Goal: Information Seeking & Learning: Learn about a topic

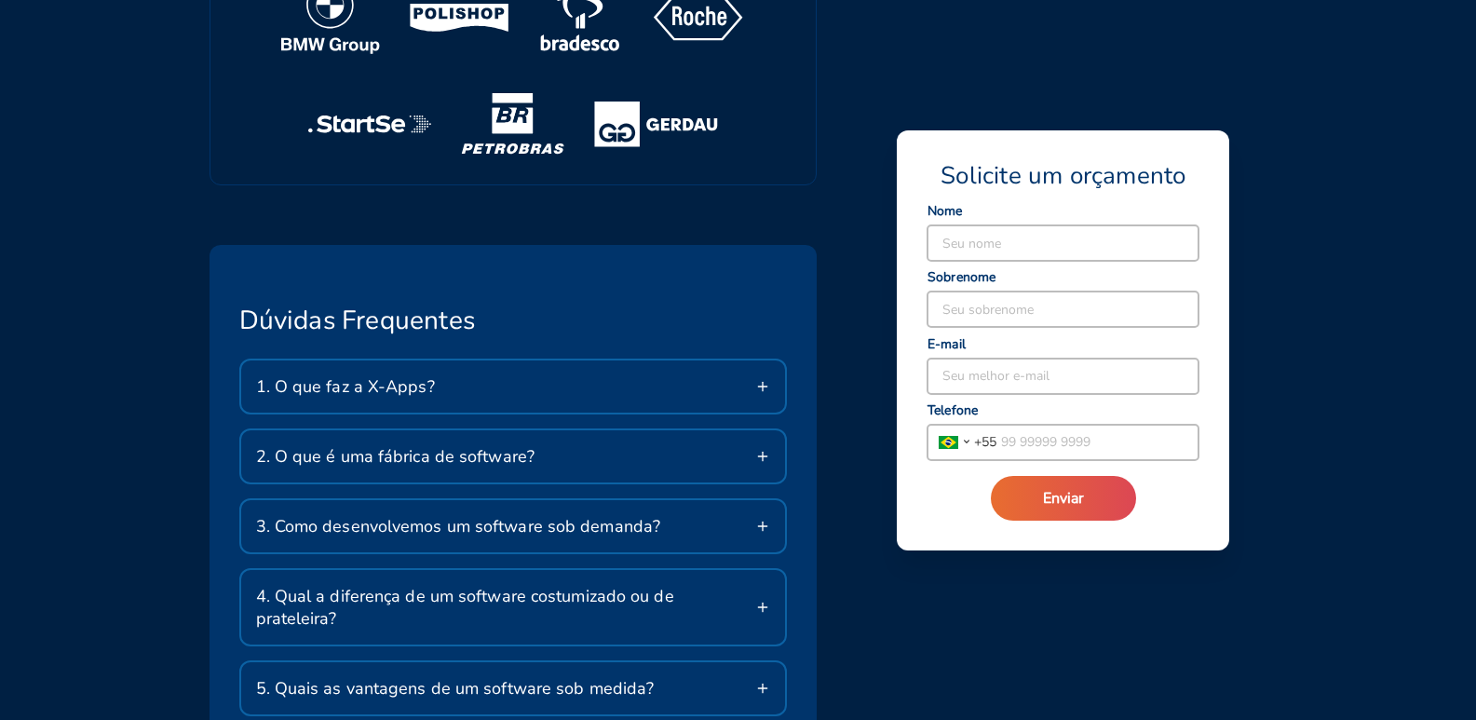
scroll to position [2786, 0]
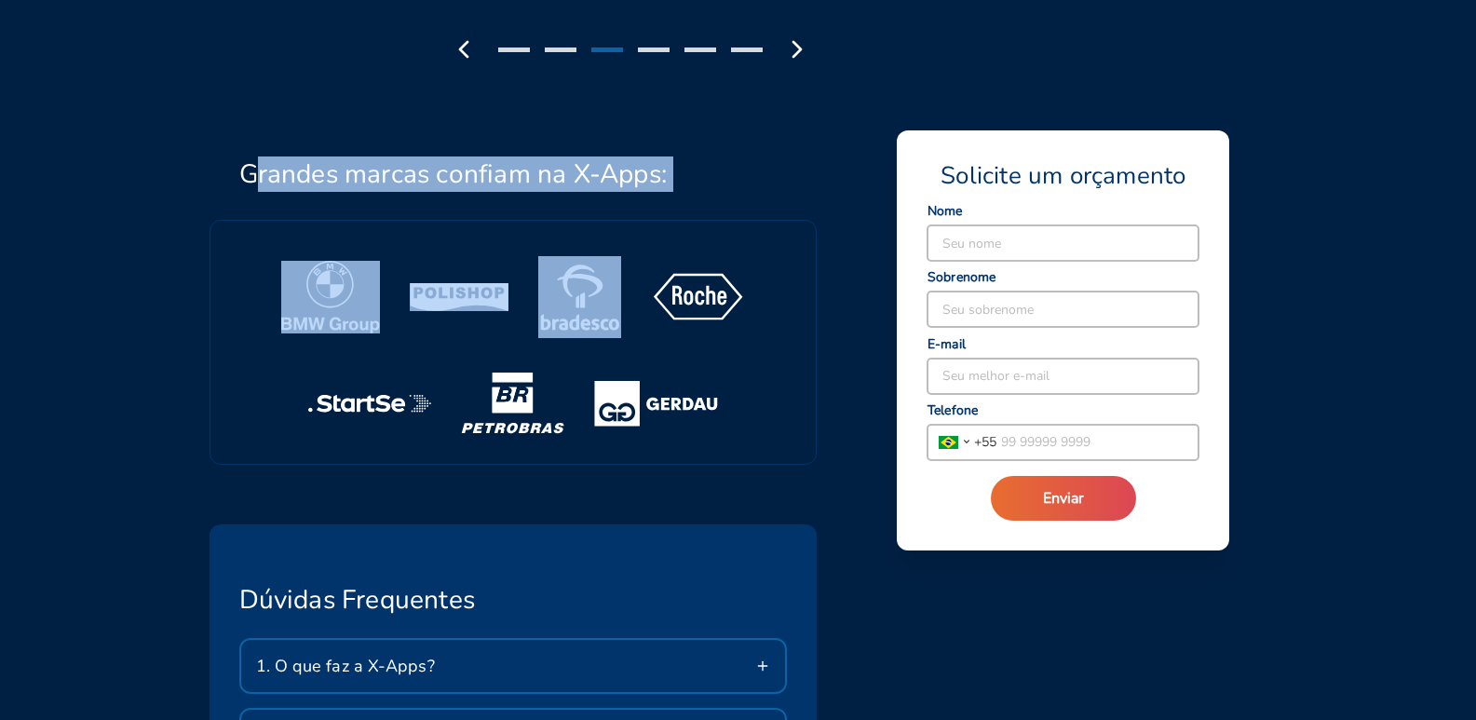
drag, startPoint x: 263, startPoint y: 170, endPoint x: 754, endPoint y: 194, distance: 492.2
click at [754, 194] on div "Grandes marcas confiam na X-Apps:" at bounding box center [502, 270] width 630 height 388
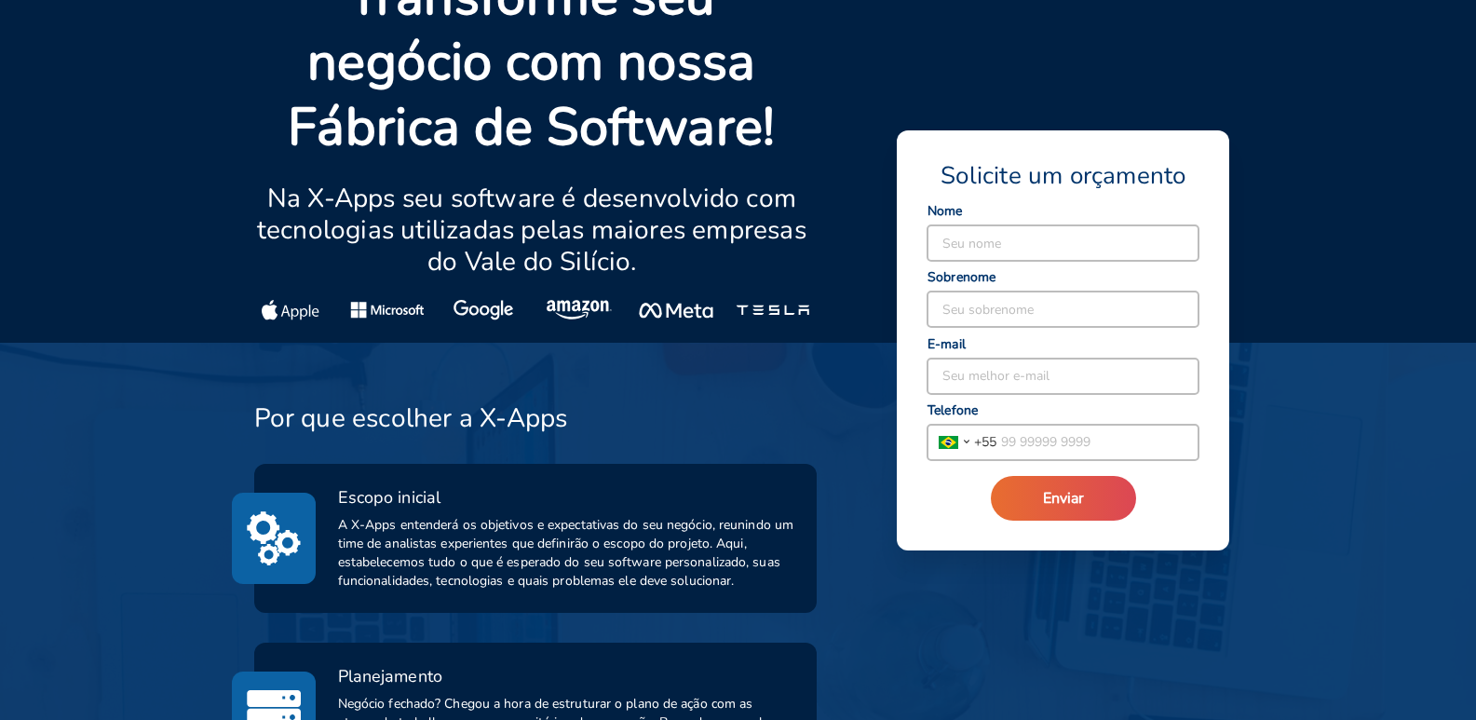
scroll to position [0, 0]
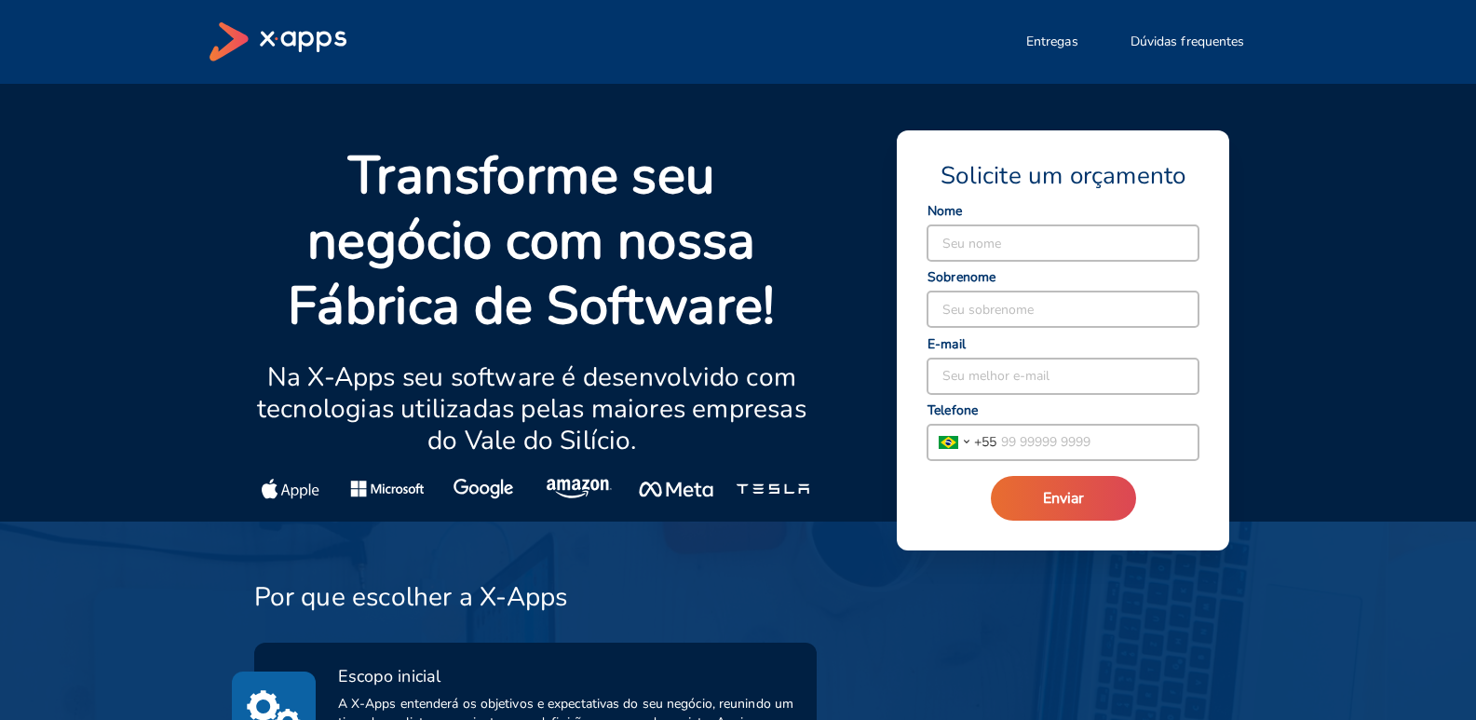
click at [307, 38] on icon at bounding box center [277, 41] width 137 height 39
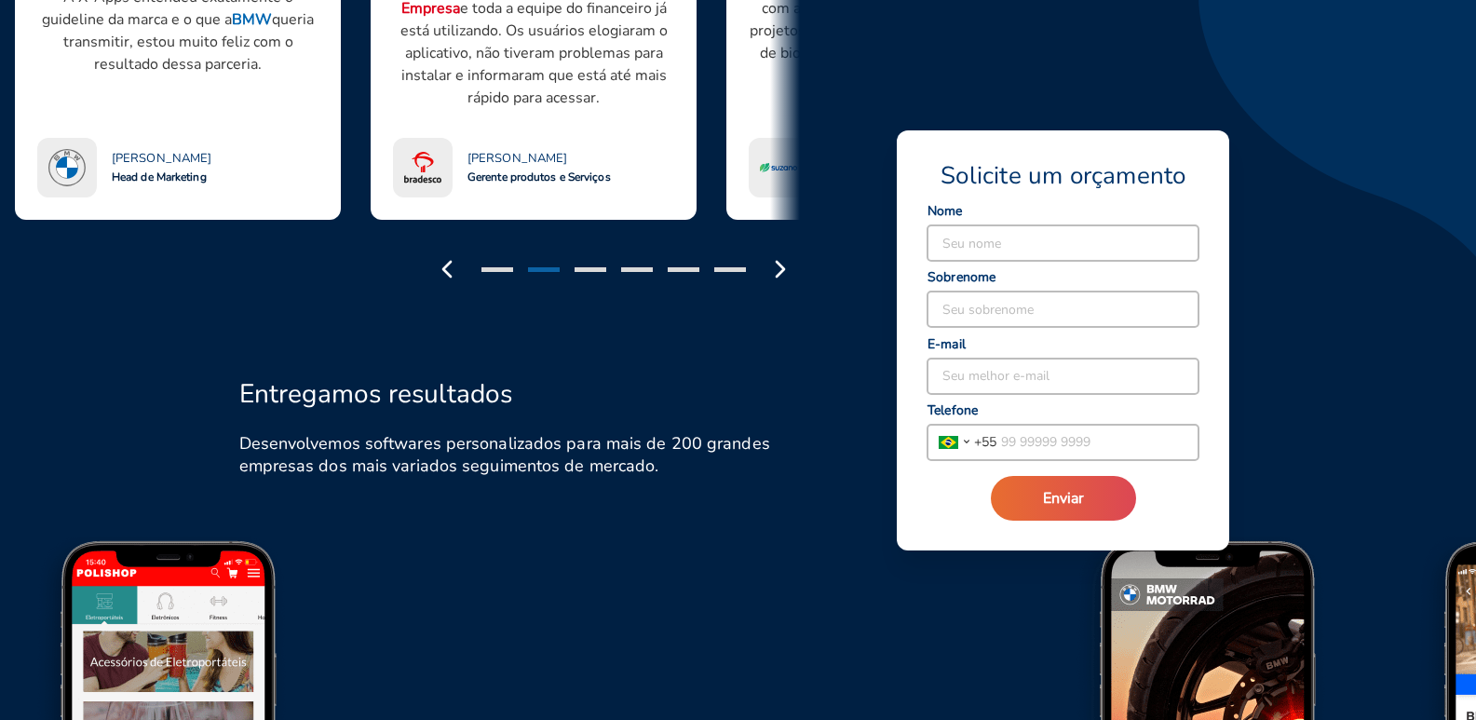
scroll to position [1583, 0]
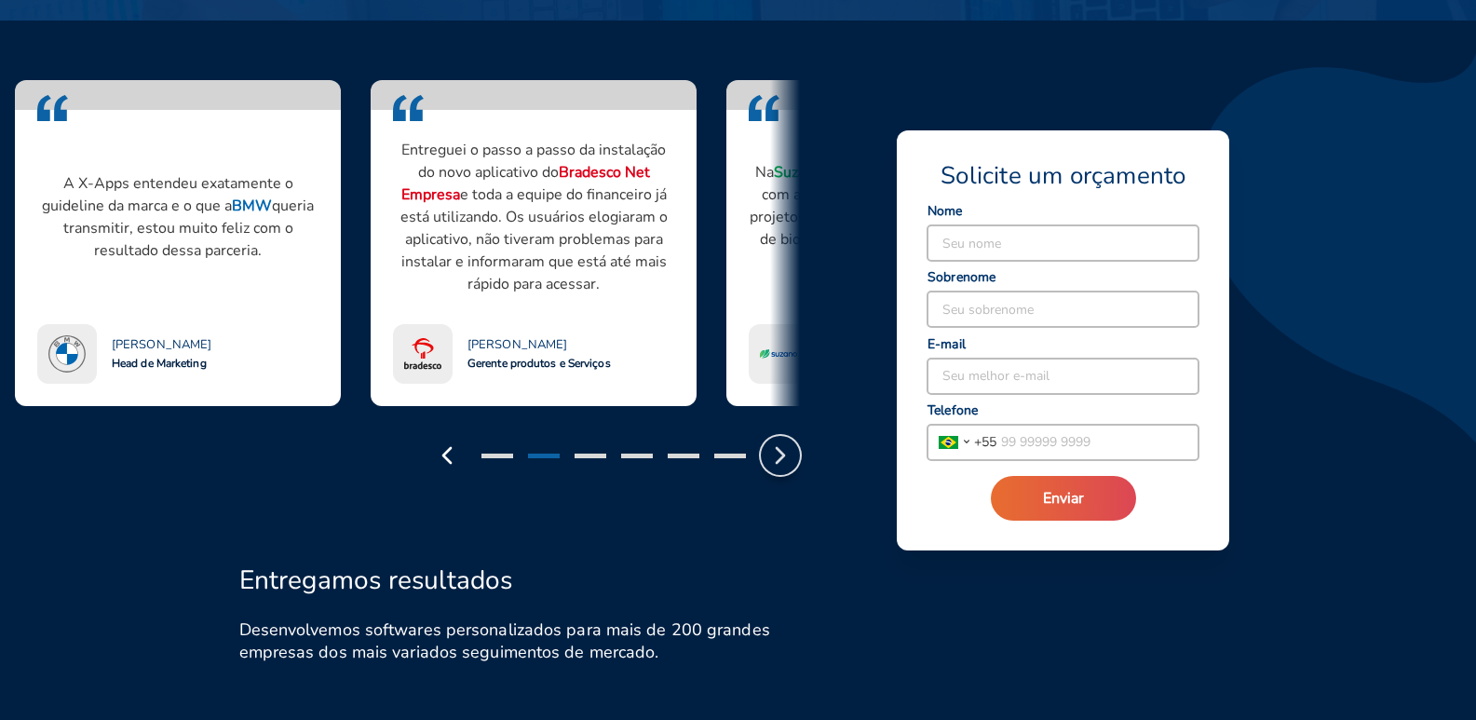
click at [787, 449] on icon "button" at bounding box center [780, 455] width 30 height 30
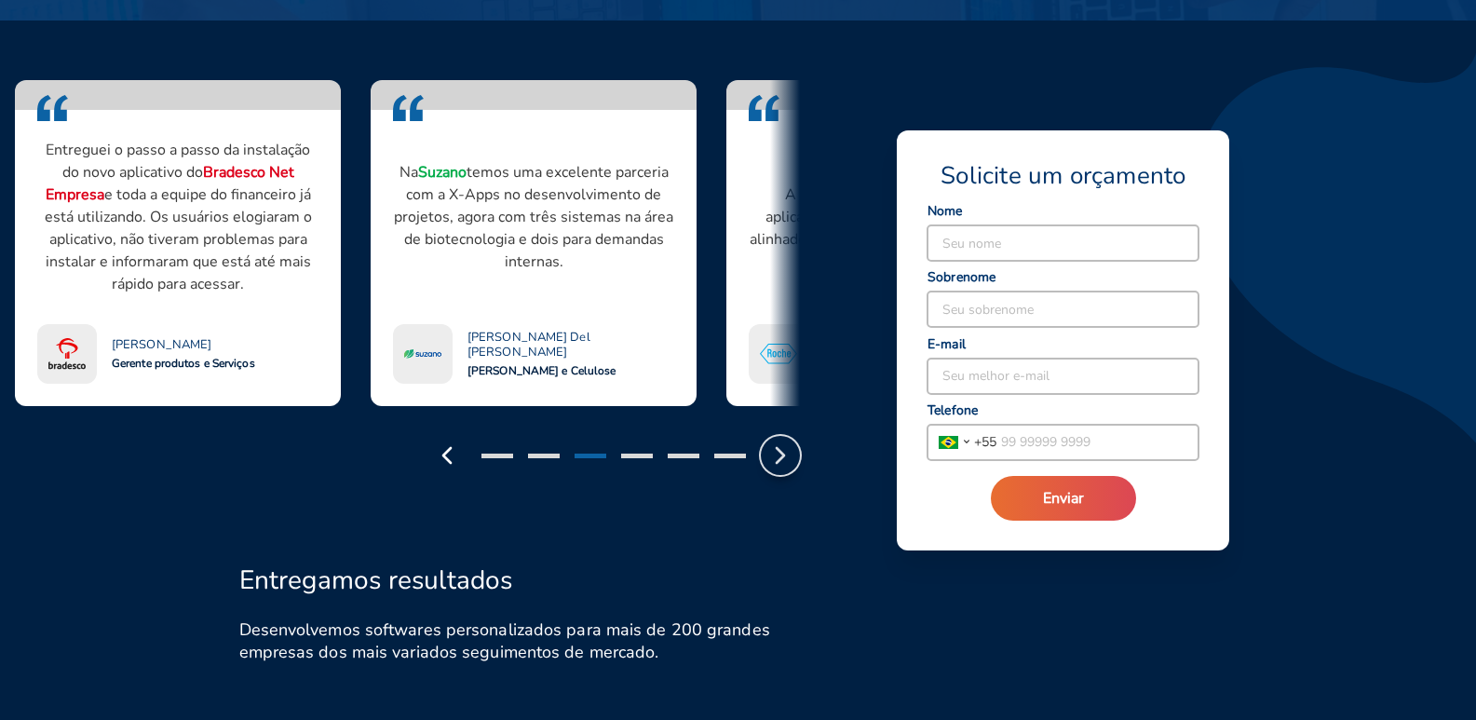
click at [787, 449] on icon "button" at bounding box center [780, 455] width 30 height 30
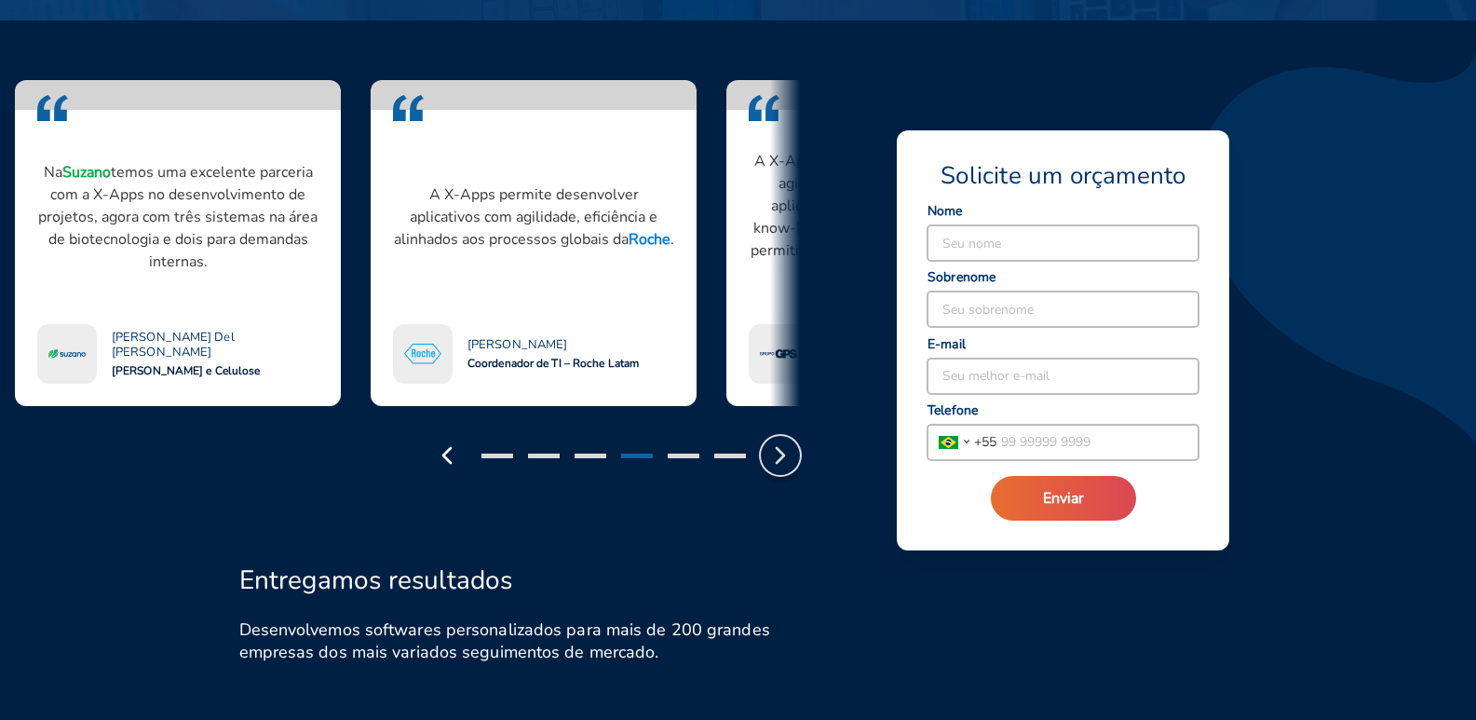
click at [787, 449] on icon "button" at bounding box center [780, 455] width 30 height 30
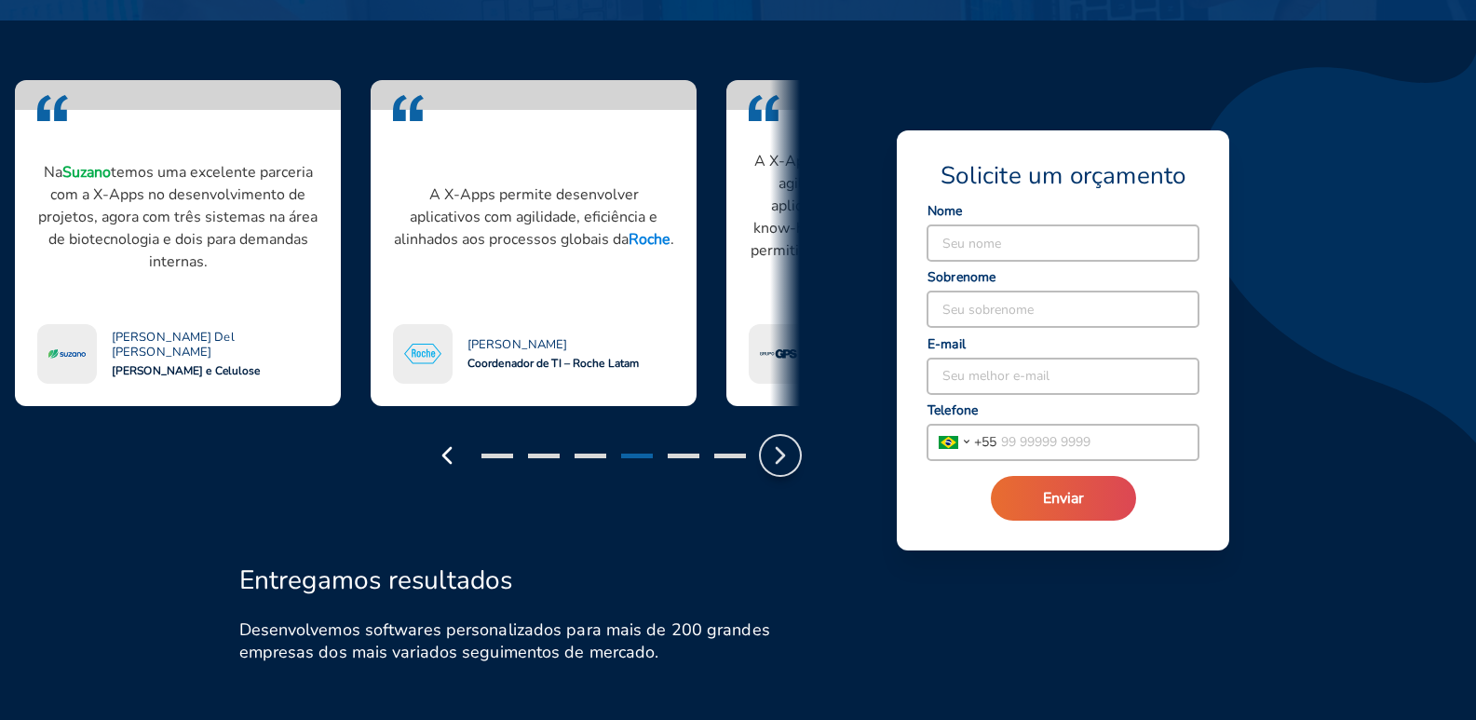
click at [787, 449] on icon "button" at bounding box center [780, 455] width 30 height 30
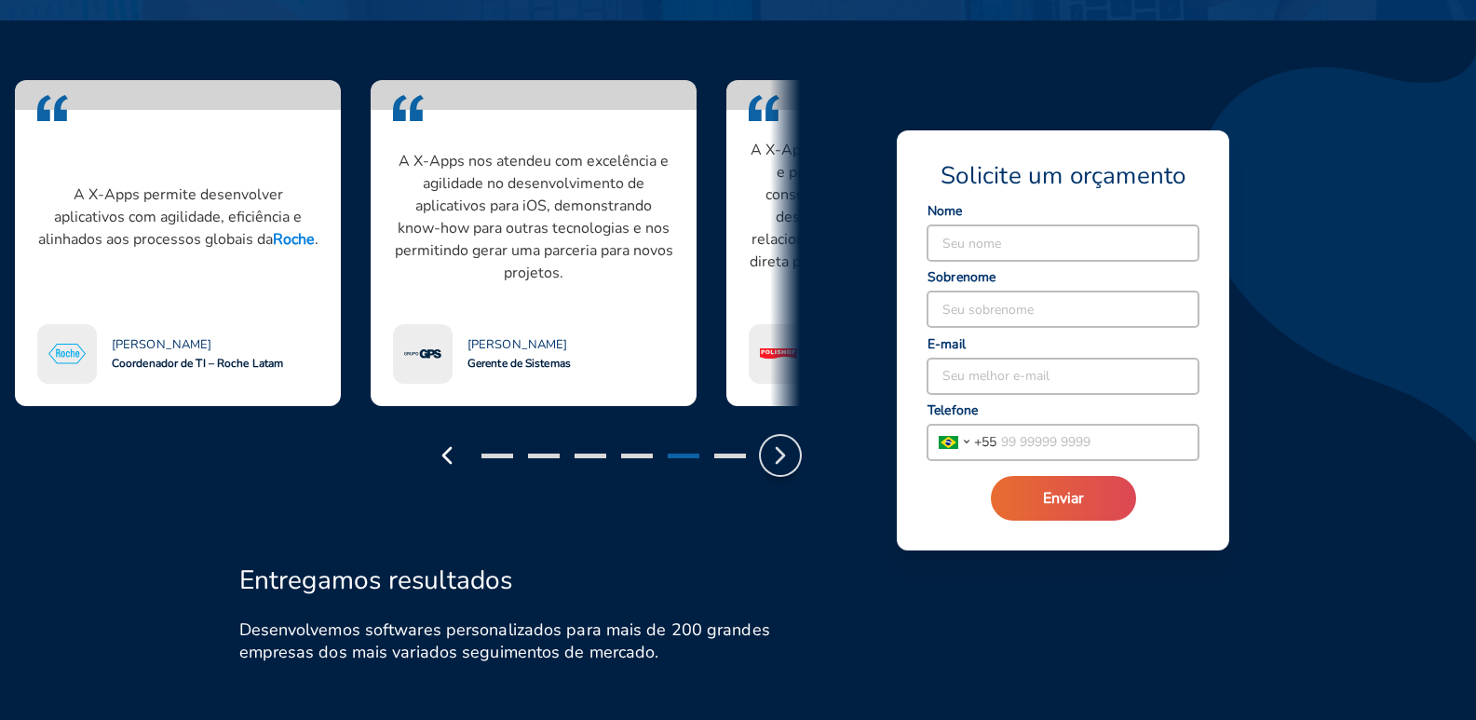
click at [787, 449] on icon "button" at bounding box center [780, 455] width 30 height 30
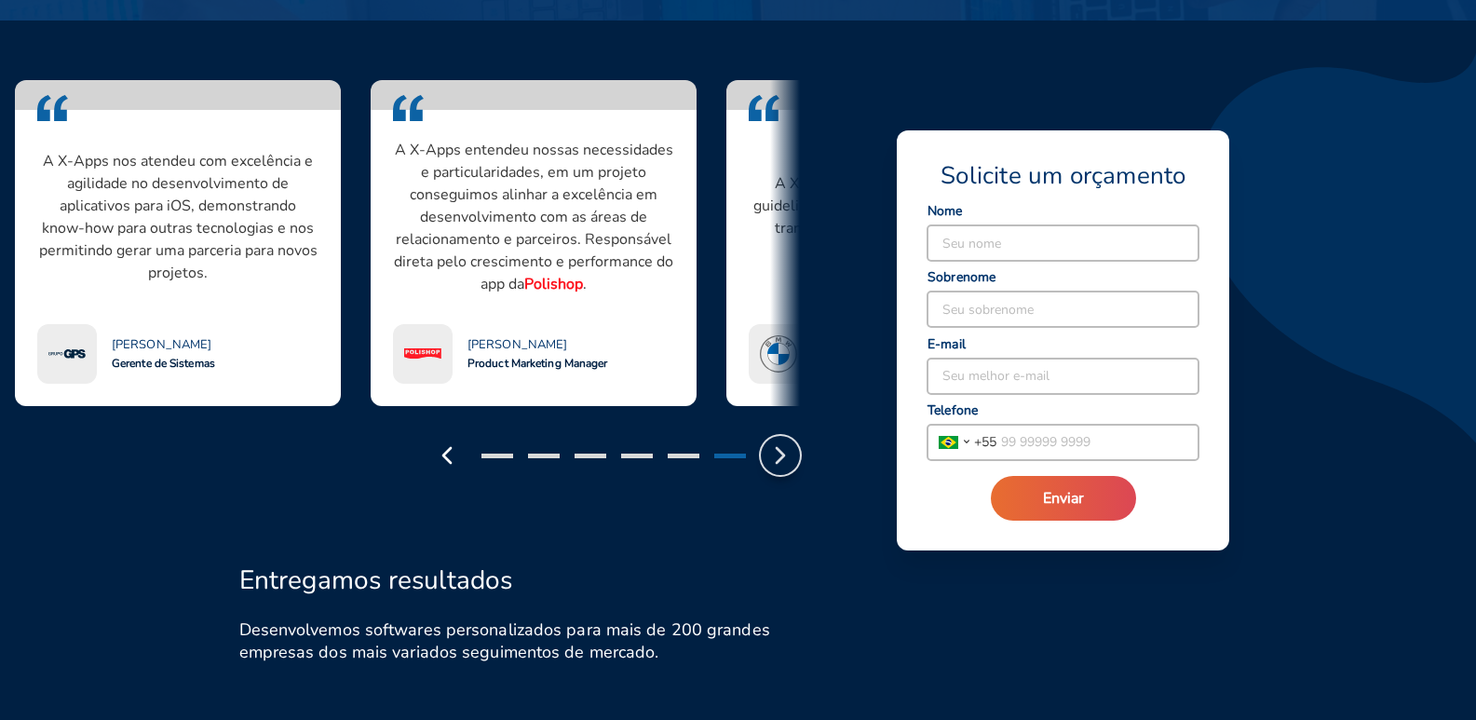
click at [787, 449] on icon "button" at bounding box center [780, 455] width 30 height 30
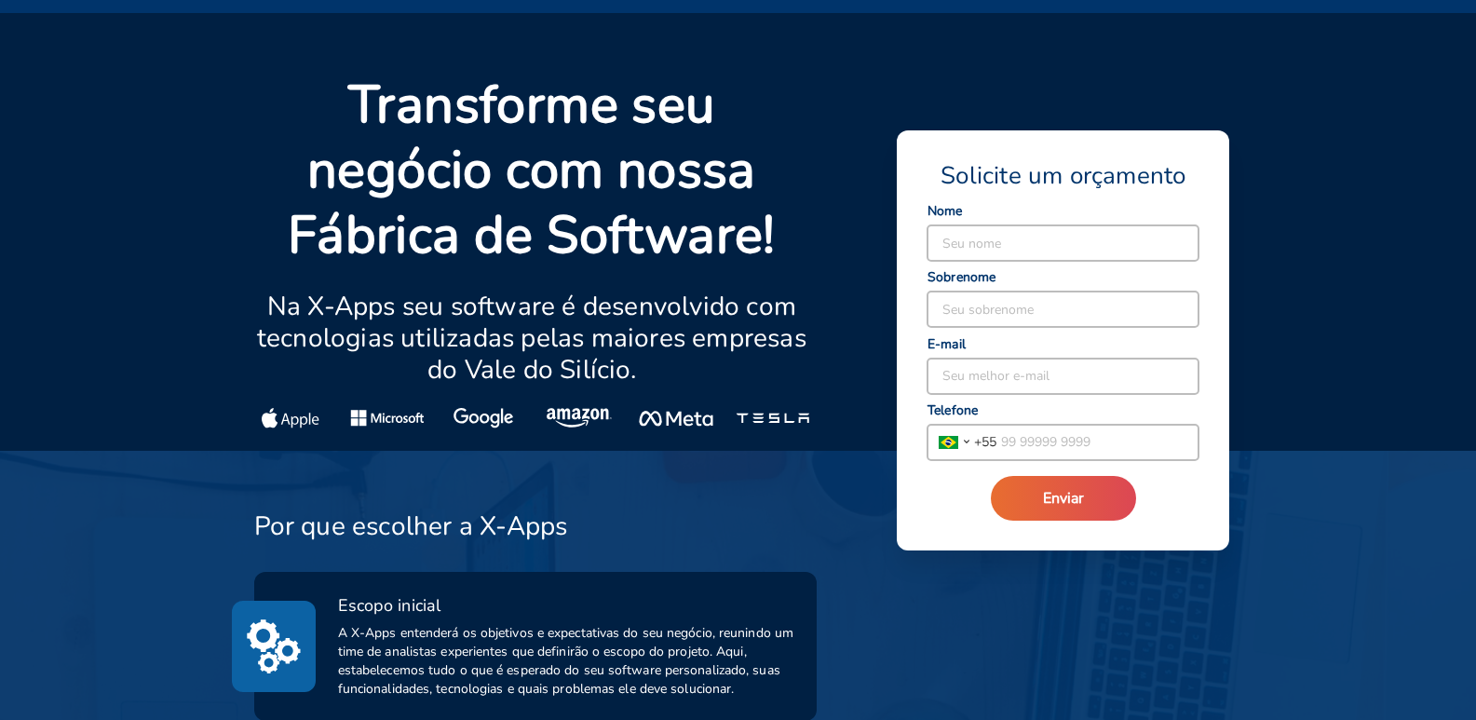
scroll to position [0, 0]
